Goal: Find specific page/section

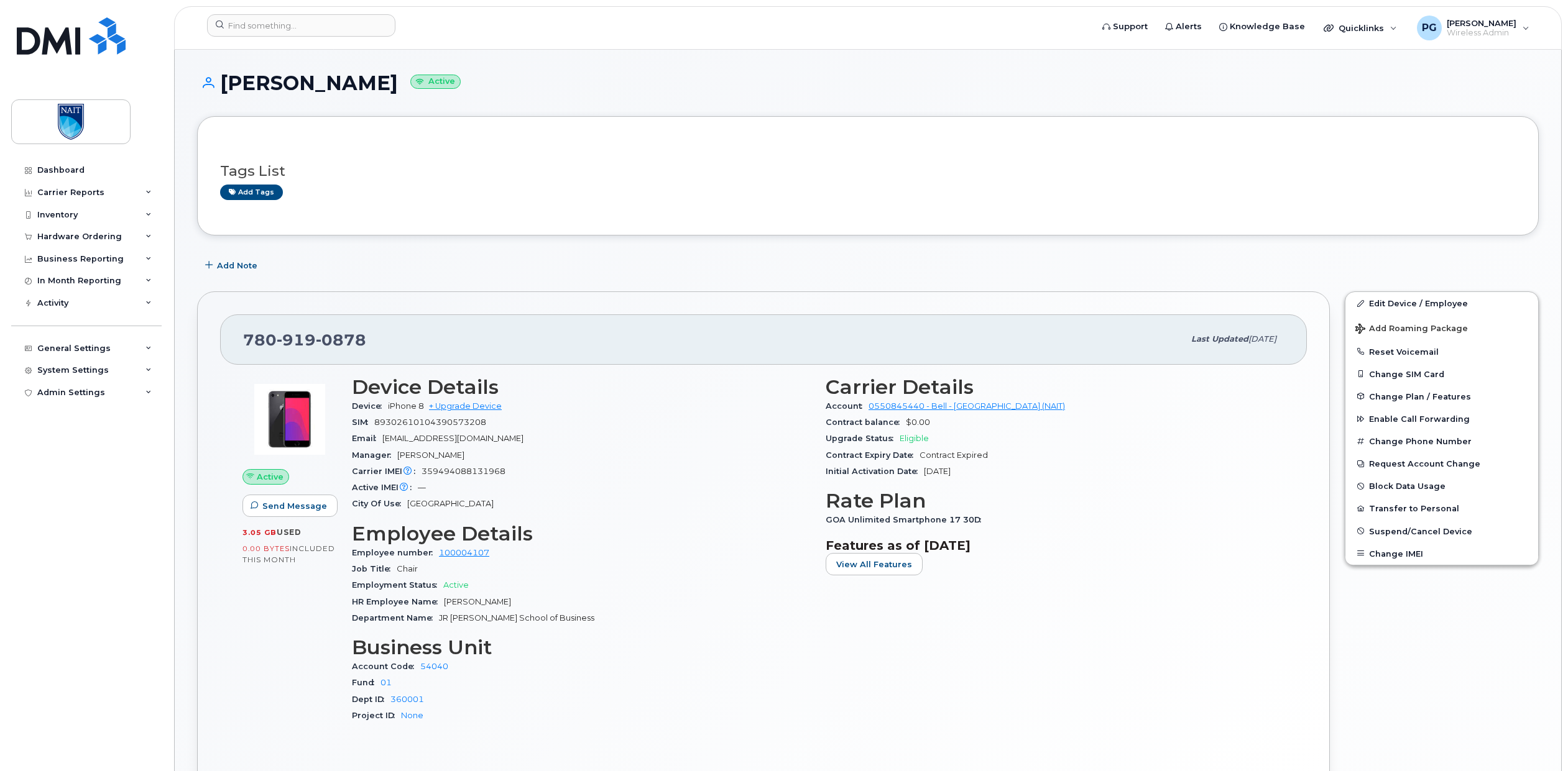
scroll to position [100, 0]
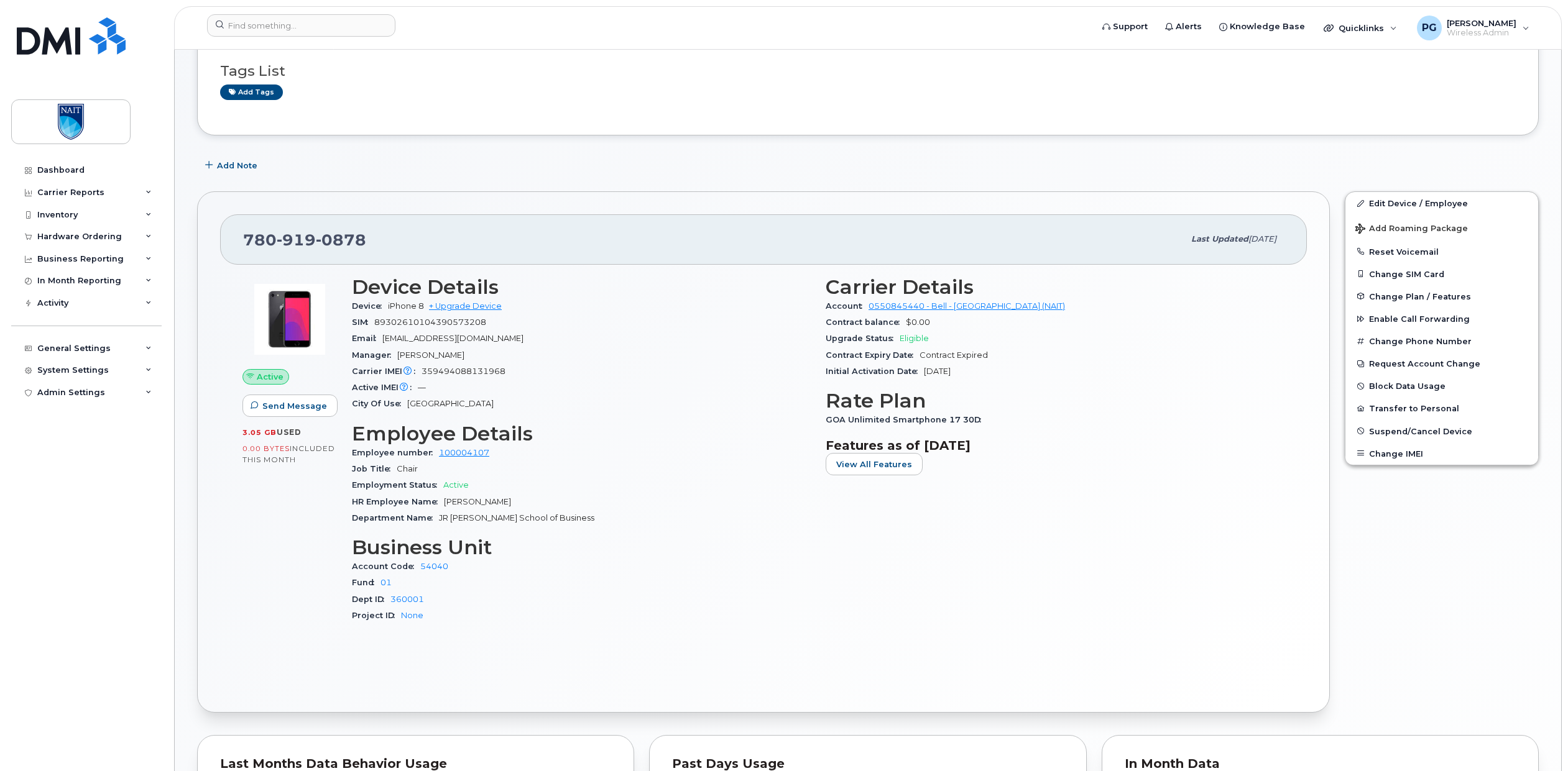
drag, startPoint x: 329, startPoint y: 3, endPoint x: 321, endPoint y: 13, distance: 12.8
click at [323, 10] on div "Support Alerts Knowledge Base Quicklinks Suspend / Cancel Device Change SIM Car…" at bounding box center [868, 28] width 1388 height 43
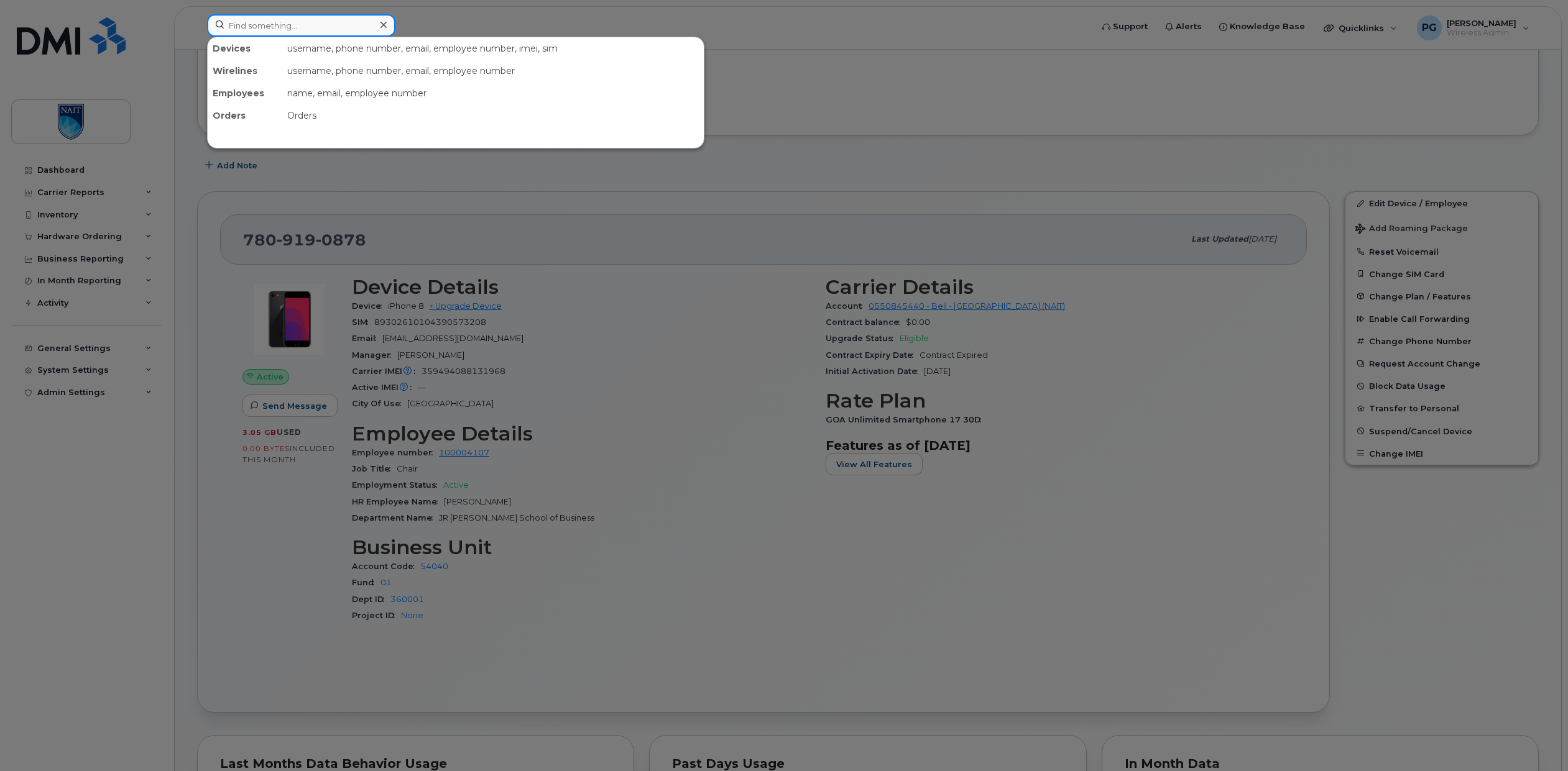
drag, startPoint x: 317, startPoint y: 19, endPoint x: 308, endPoint y: 0, distance: 21.0
click at [319, 17] on input at bounding box center [301, 26] width 188 height 23
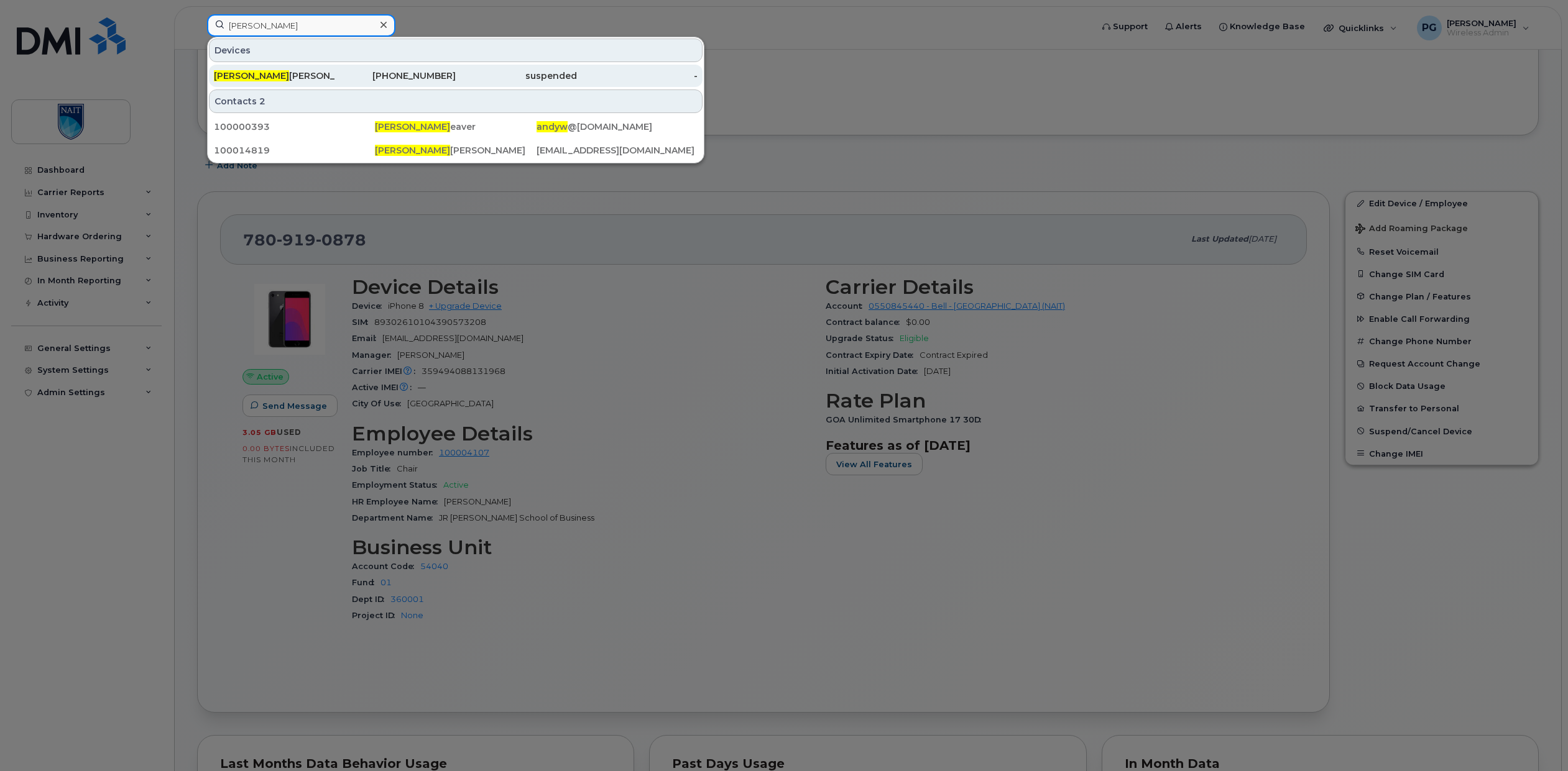
type input "[PERSON_NAME]"
click at [463, 79] on div "suspended" at bounding box center [516, 76] width 121 height 13
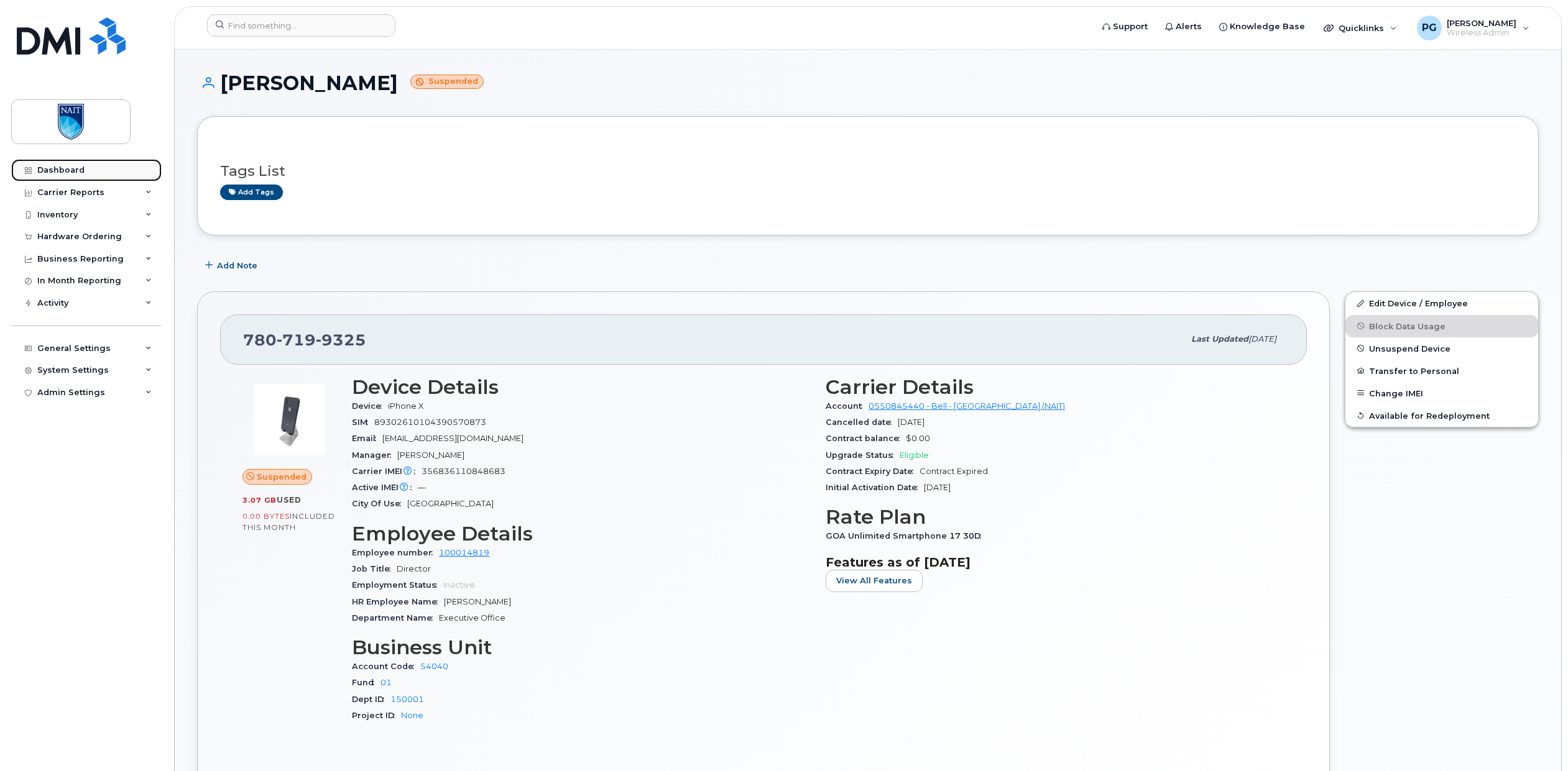
click at [71, 169] on div "Dashboard" at bounding box center [61, 170] width 47 height 10
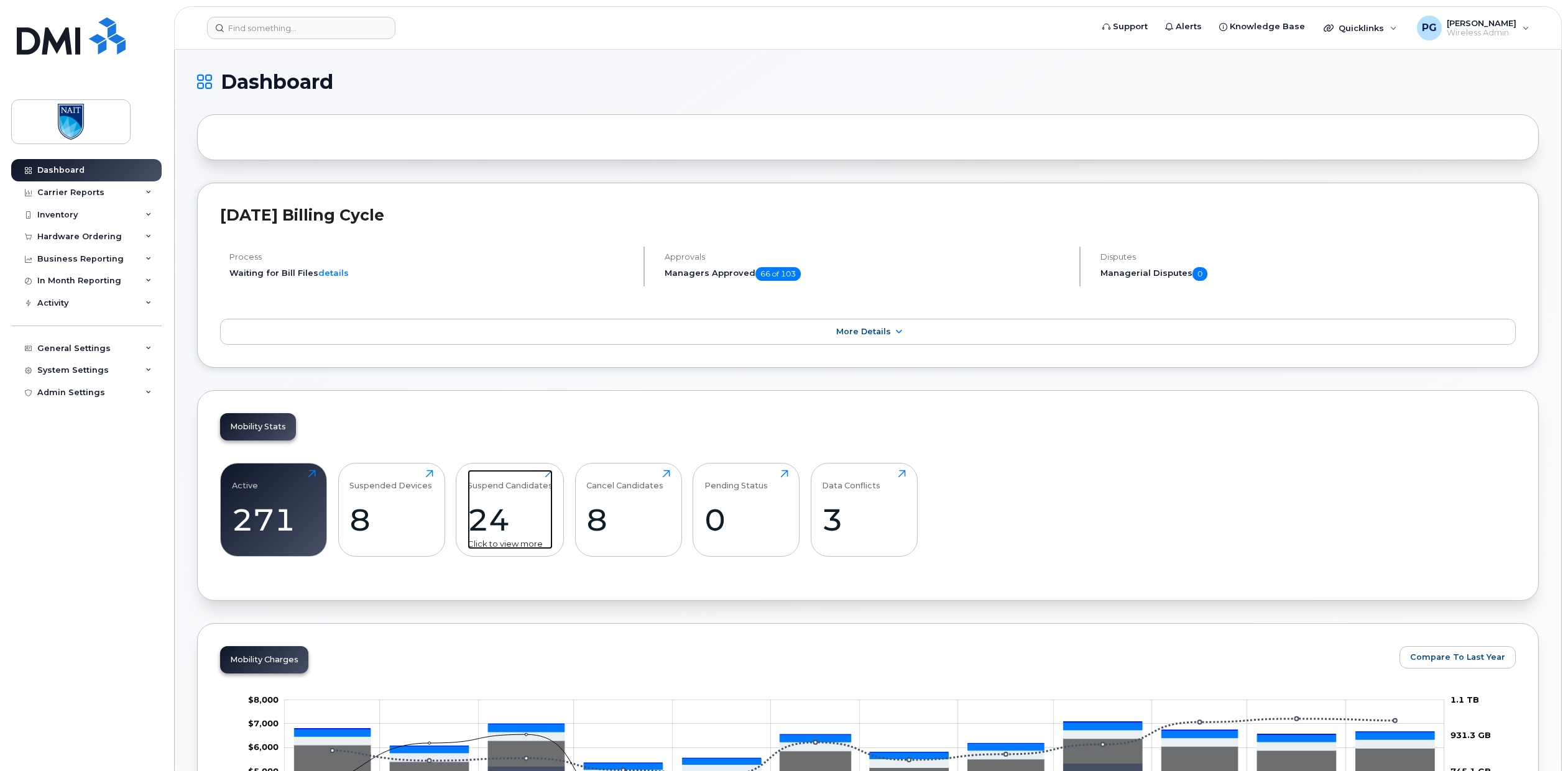
click at [522, 500] on div "Suspend Candidates 24 Click to view more" at bounding box center [510, 510] width 85 height 79
